Goal: Find specific fact

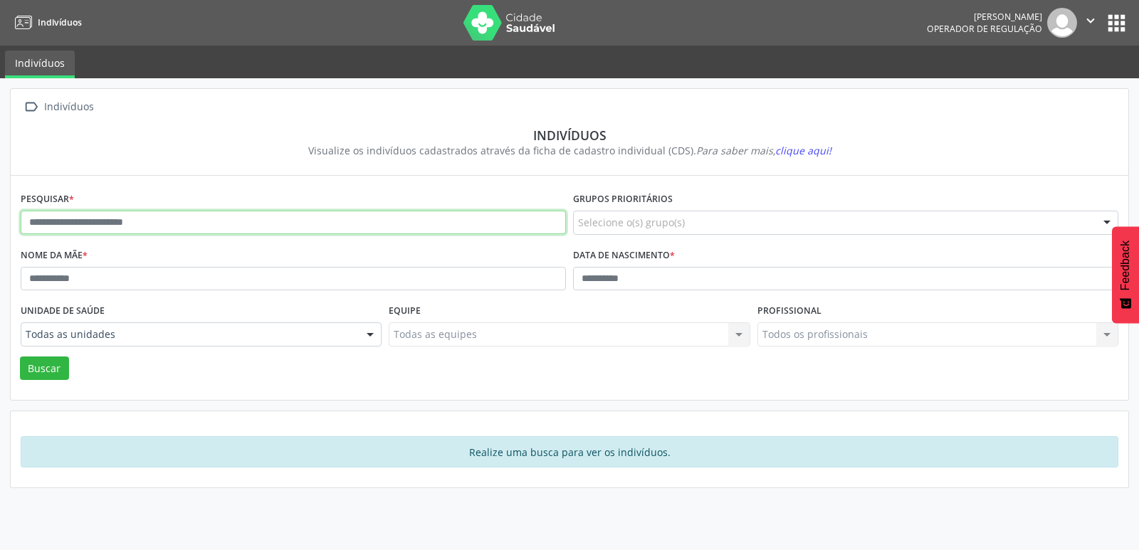
click at [184, 223] on input "text" at bounding box center [293, 223] width 545 height 24
type input "****"
click at [20, 357] on button "Buscar" at bounding box center [44, 369] width 49 height 24
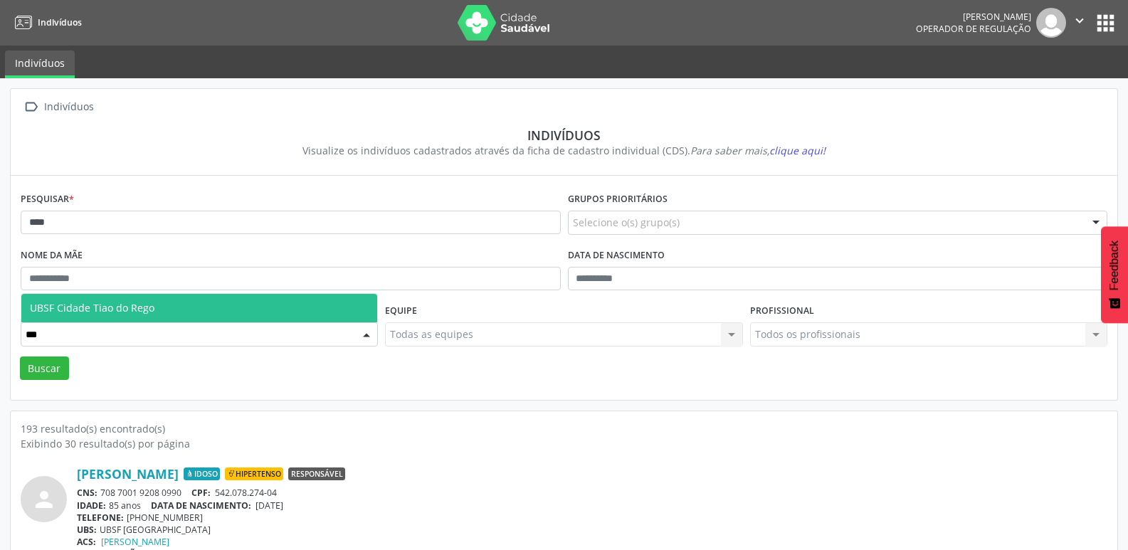
type input "****"
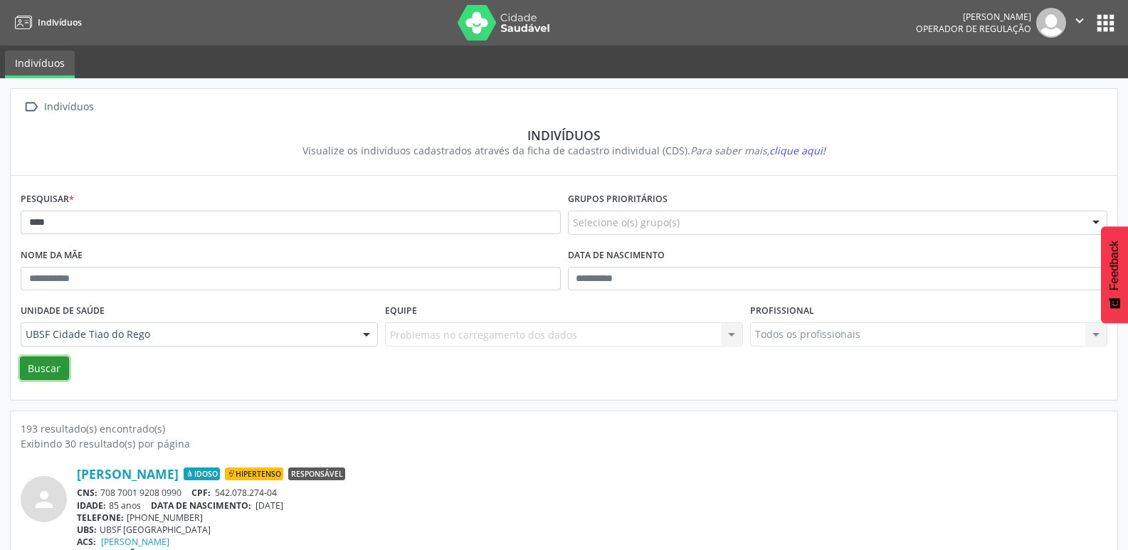
click at [31, 374] on button "Buscar" at bounding box center [44, 369] width 49 height 24
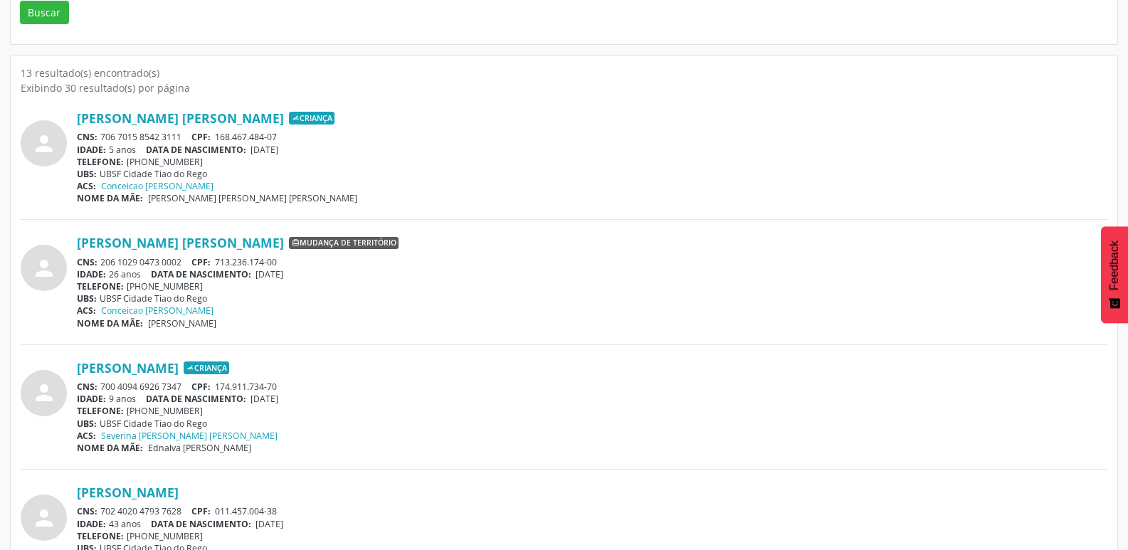
scroll to position [427, 0]
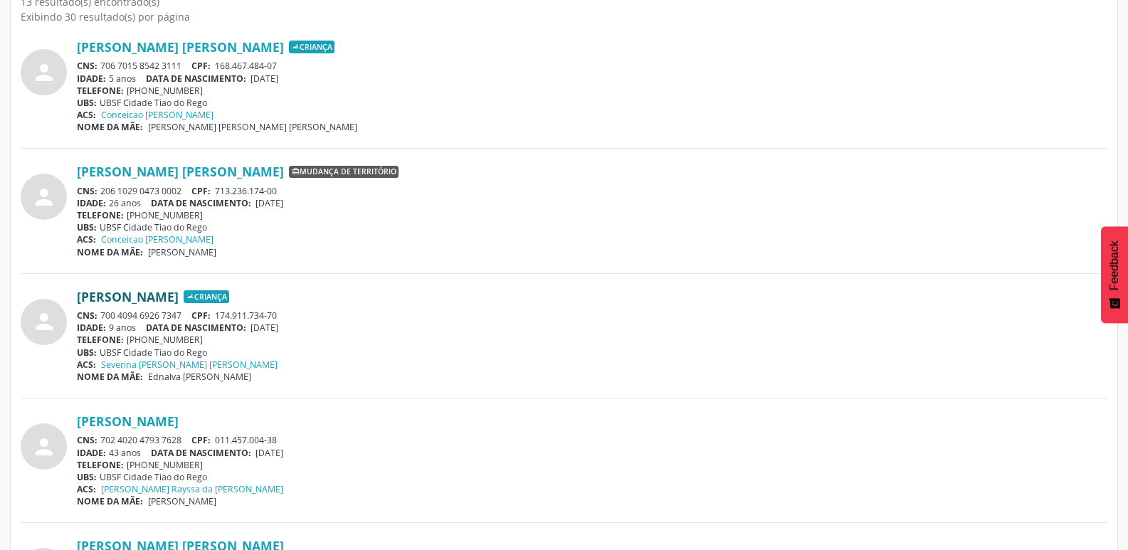
drag, startPoint x: 183, startPoint y: 316, endPoint x: 109, endPoint y: 295, distance: 76.8
click at [97, 311] on div "CNS: 700 4094 6926 7347 CPF: 174.911.734-70" at bounding box center [592, 316] width 1031 height 12
copy div "700 4094 6926 7347"
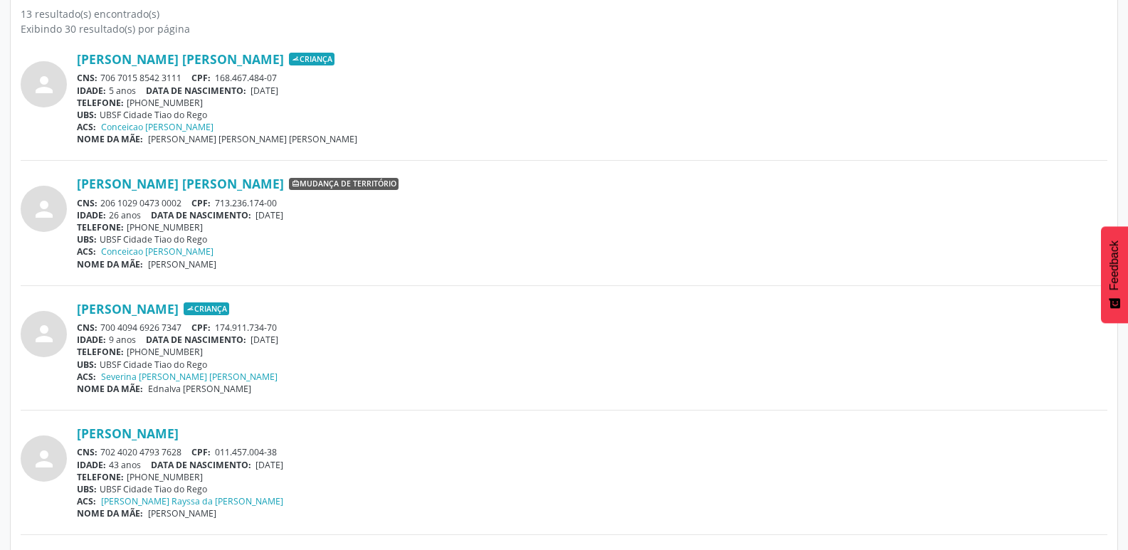
scroll to position [0, 0]
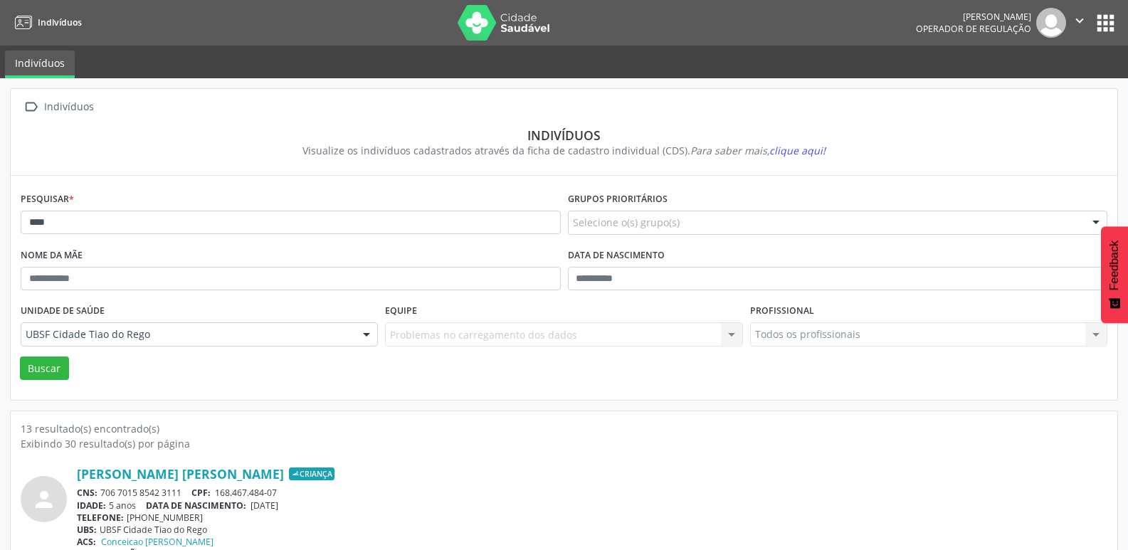
click at [1108, 17] on button "apps" at bounding box center [1105, 23] width 25 height 25
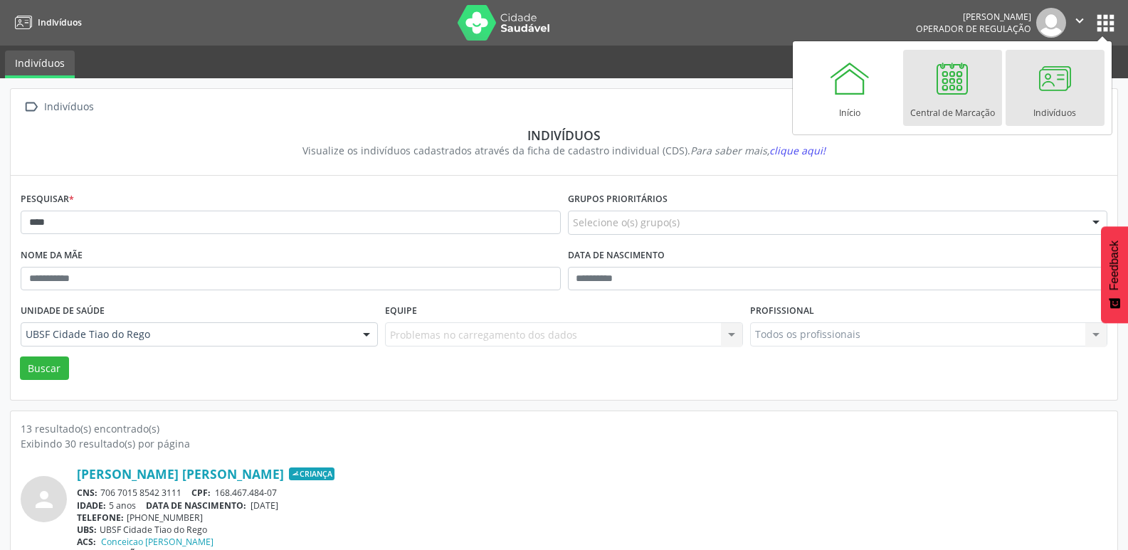
click at [944, 96] on div at bounding box center [952, 78] width 43 height 43
